Goal: Information Seeking & Learning: Check status

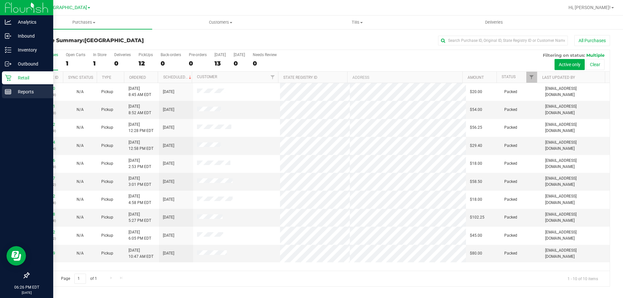
click at [9, 90] on icon at bounding box center [8, 92] width 6 height 6
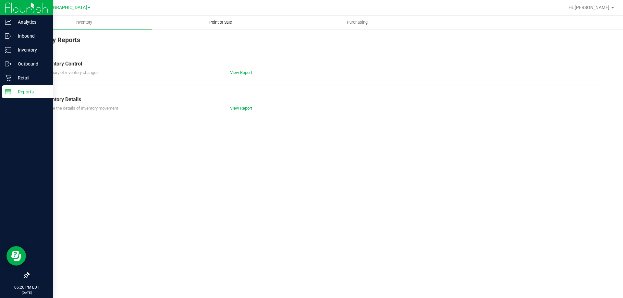
click at [230, 22] on span "Point of Sale" at bounding box center [220, 22] width 40 height 6
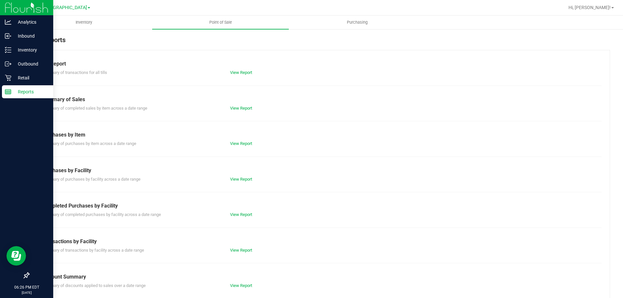
click at [244, 211] on div "Summary of completed purchases by facility across a date range View Report" at bounding box center [319, 214] width 564 height 8
click at [244, 213] on link "View Report" at bounding box center [241, 214] width 22 height 5
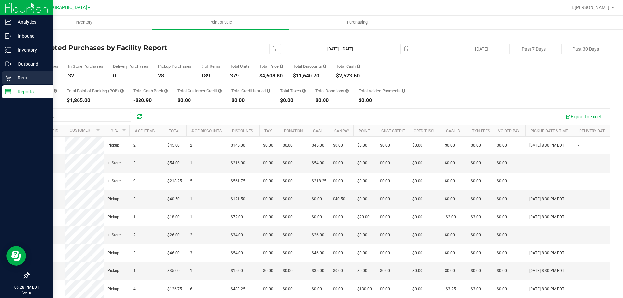
click at [32, 74] on p "Retail" at bounding box center [30, 78] width 39 height 8
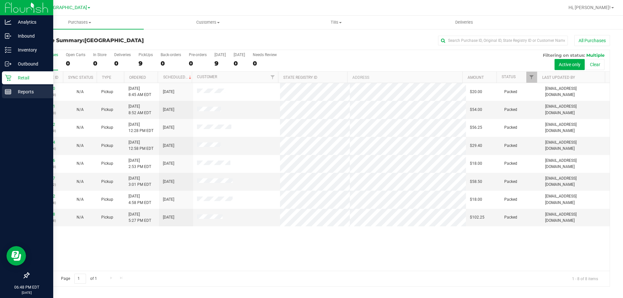
click at [11, 91] on line at bounding box center [8, 91] width 6 height 0
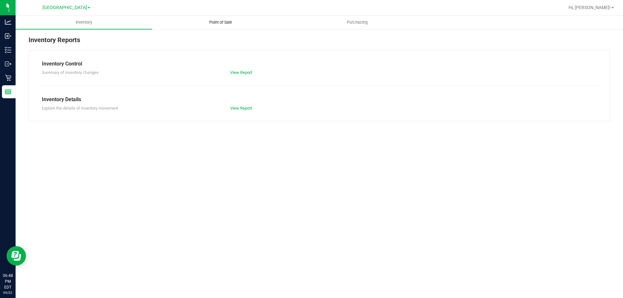
click at [215, 22] on span "Point of Sale" at bounding box center [220, 22] width 40 height 6
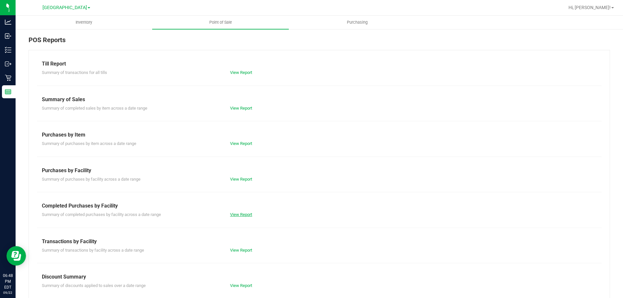
click at [242, 214] on link "View Report" at bounding box center [241, 214] width 22 height 5
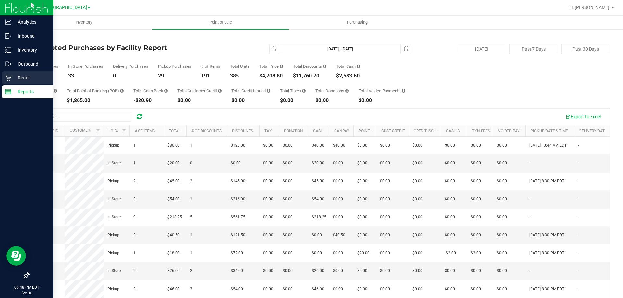
click at [13, 79] on p "Retail" at bounding box center [30, 78] width 39 height 8
